Goal: Task Accomplishment & Management: Manage account settings

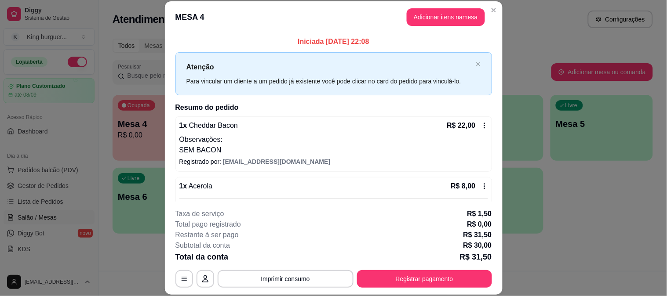
scroll to position [49, 0]
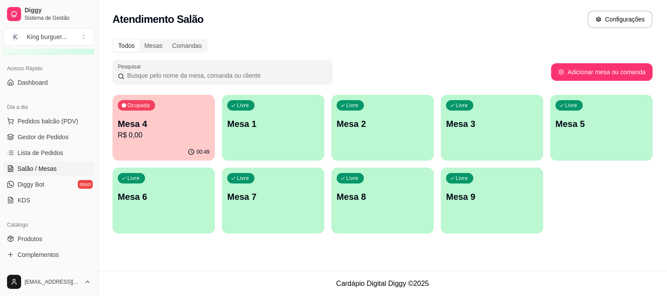
click at [186, 128] on p "Mesa 4" at bounding box center [164, 124] width 92 height 12
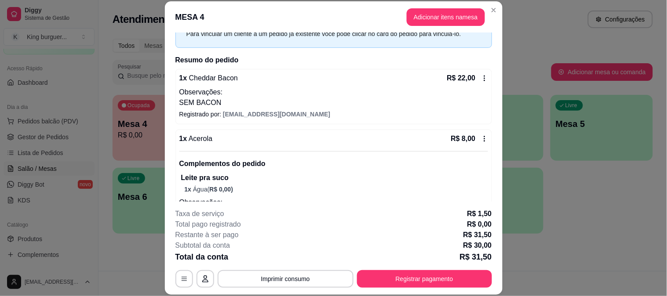
scroll to position [84, 0]
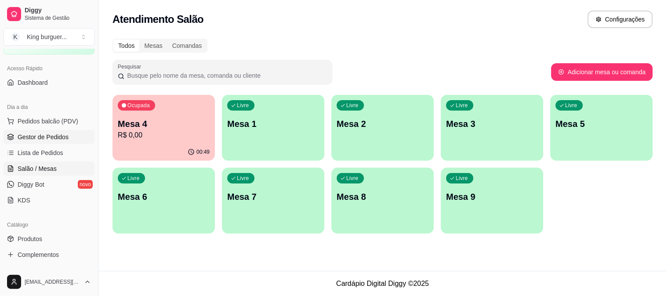
click at [62, 137] on span "Gestor de Pedidos" at bounding box center [43, 137] width 51 height 9
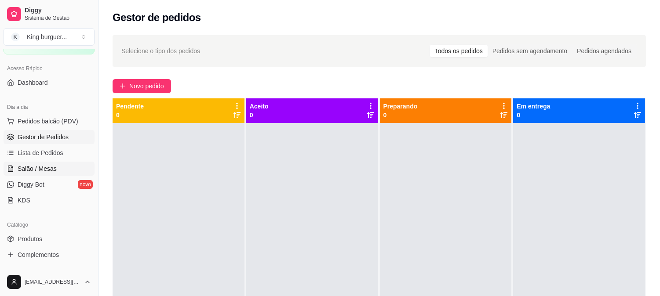
click at [53, 172] on span "Salão / Mesas" at bounding box center [37, 168] width 39 height 9
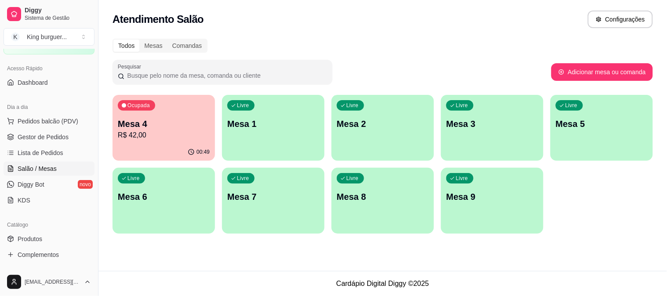
click at [160, 138] on p "R$ 42,00" at bounding box center [164, 135] width 92 height 11
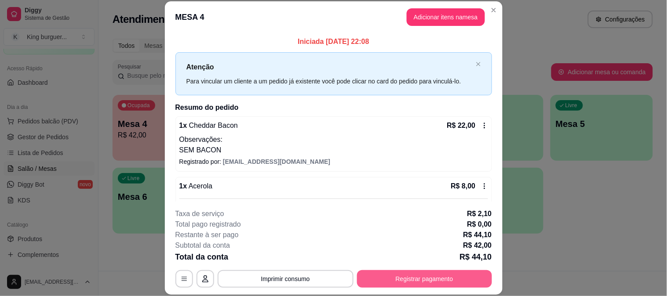
click at [403, 280] on button "Registrar pagamento" at bounding box center [424, 279] width 135 height 18
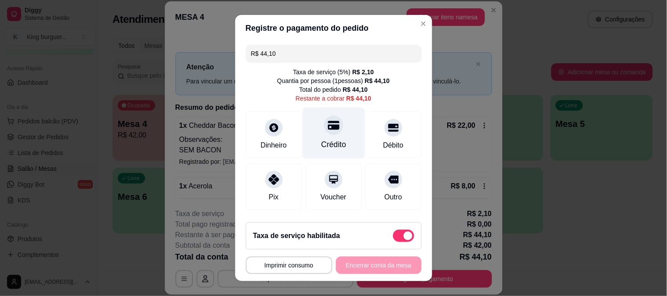
click at [328, 129] on icon at bounding box center [333, 125] width 11 height 9
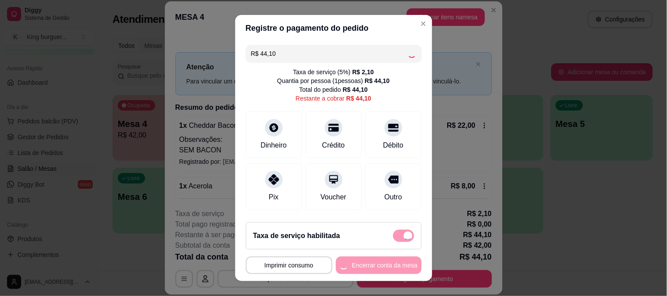
type input "R$ 0,00"
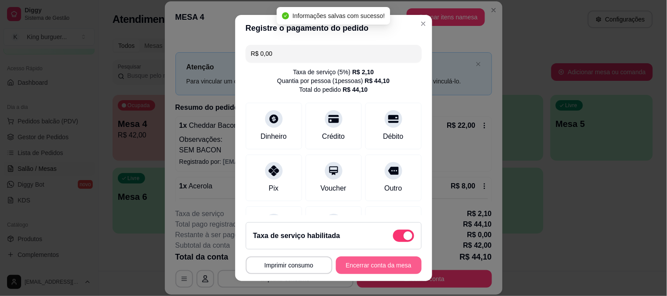
click at [384, 266] on button "Encerrar conta da mesa" at bounding box center [379, 266] width 86 height 18
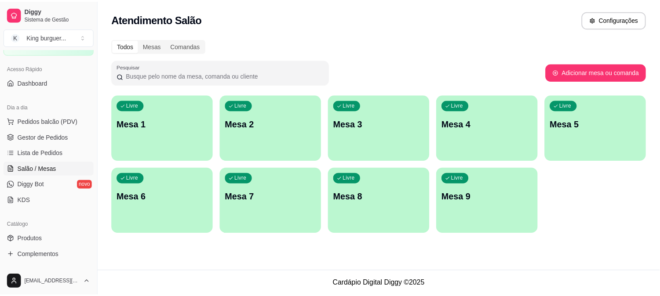
scroll to position [98, 0]
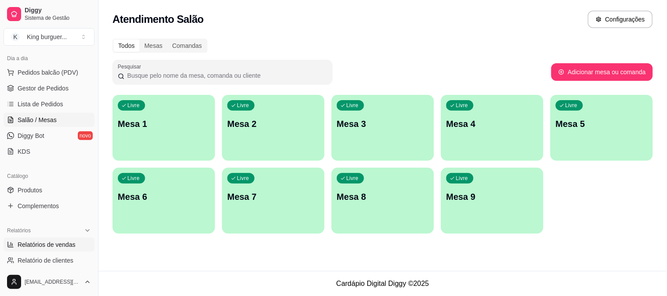
click at [62, 245] on span "Relatórios de vendas" at bounding box center [47, 244] width 58 height 9
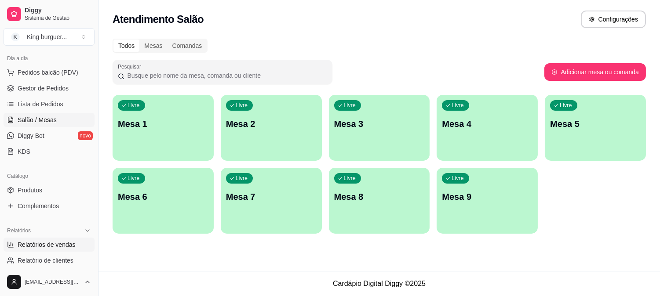
select select "ALL"
select select "0"
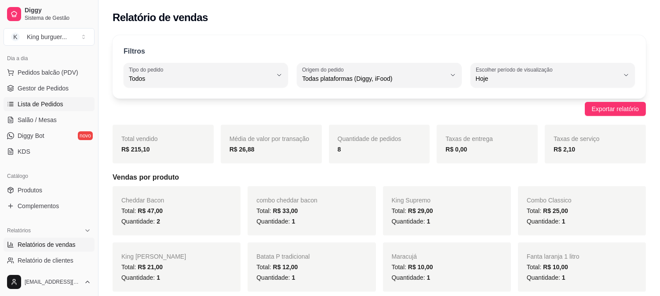
click at [49, 106] on span "Lista de Pedidos" at bounding box center [41, 104] width 46 height 9
